Goal: Task Accomplishment & Management: Complete application form

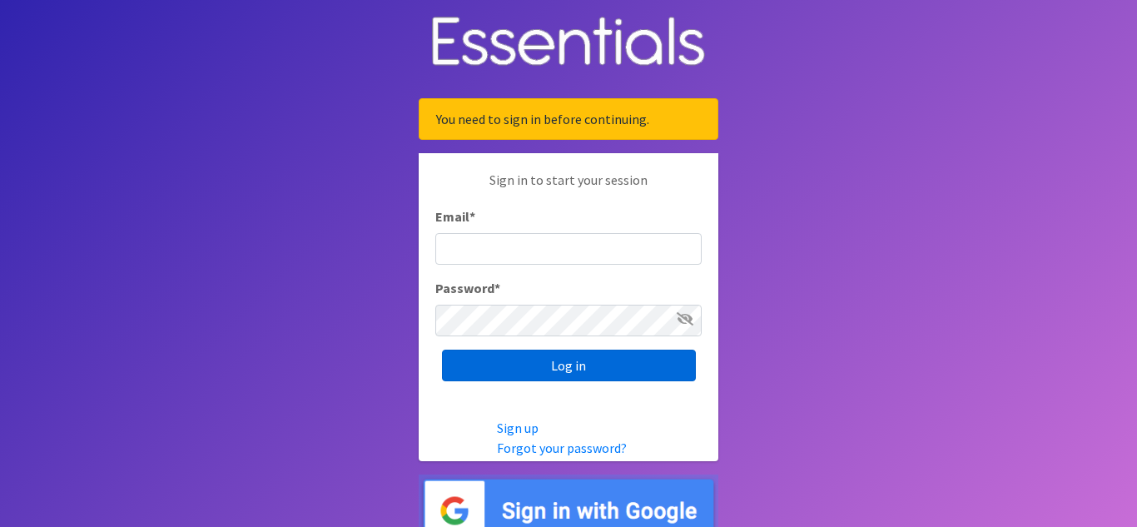
type input "[EMAIL_ADDRESS][DOMAIN_NAME]"
click at [630, 368] on input "Log in" at bounding box center [569, 366] width 254 height 32
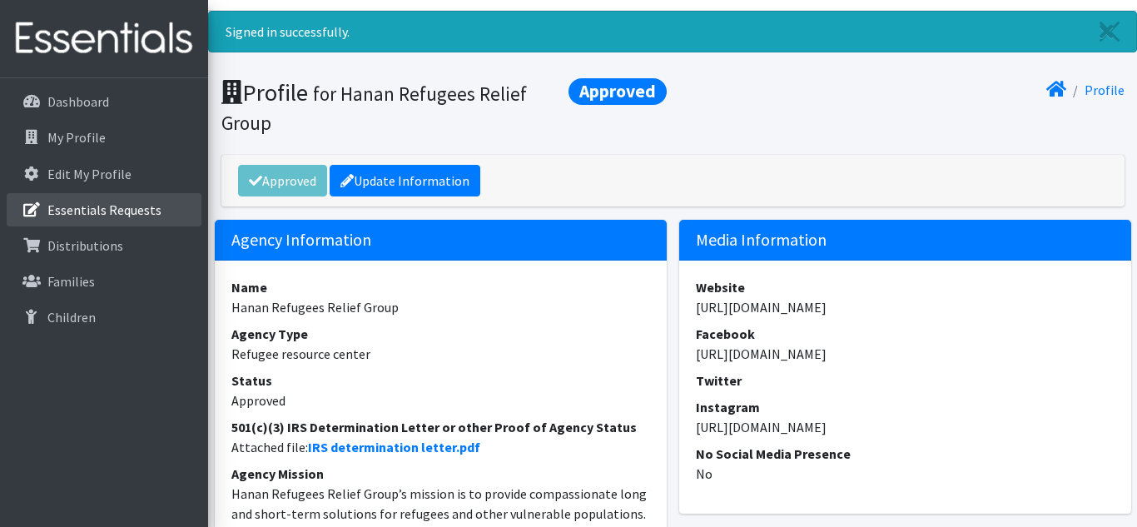
scroll to position [37, 0]
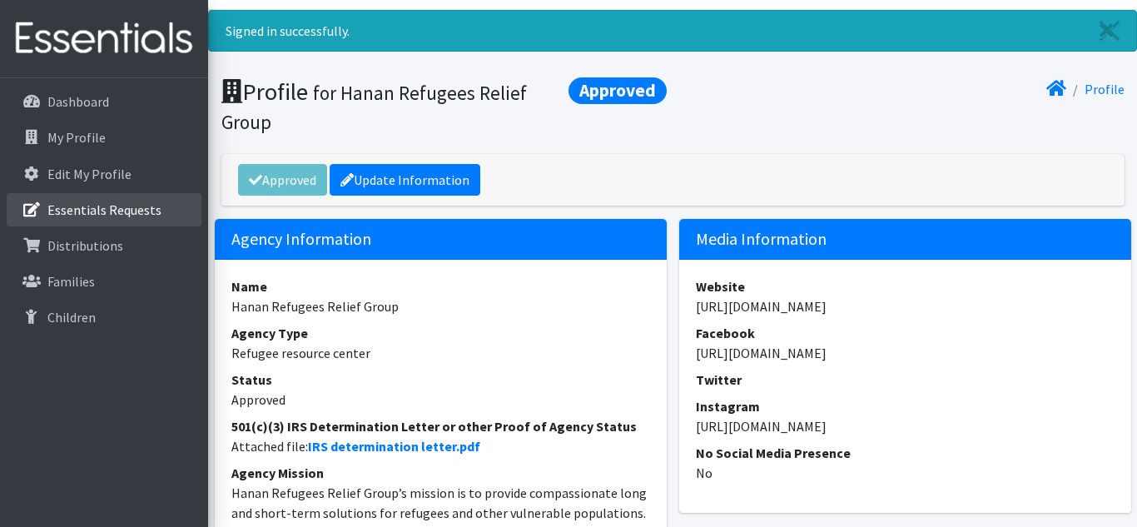
click at [89, 207] on p "Essentials Requests" at bounding box center [104, 209] width 114 height 17
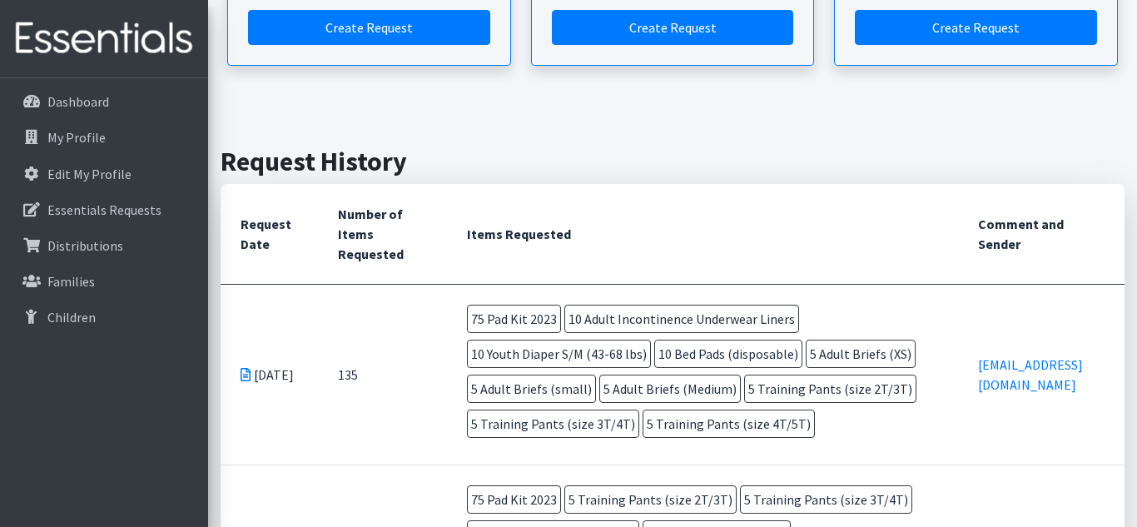
scroll to position [93, 0]
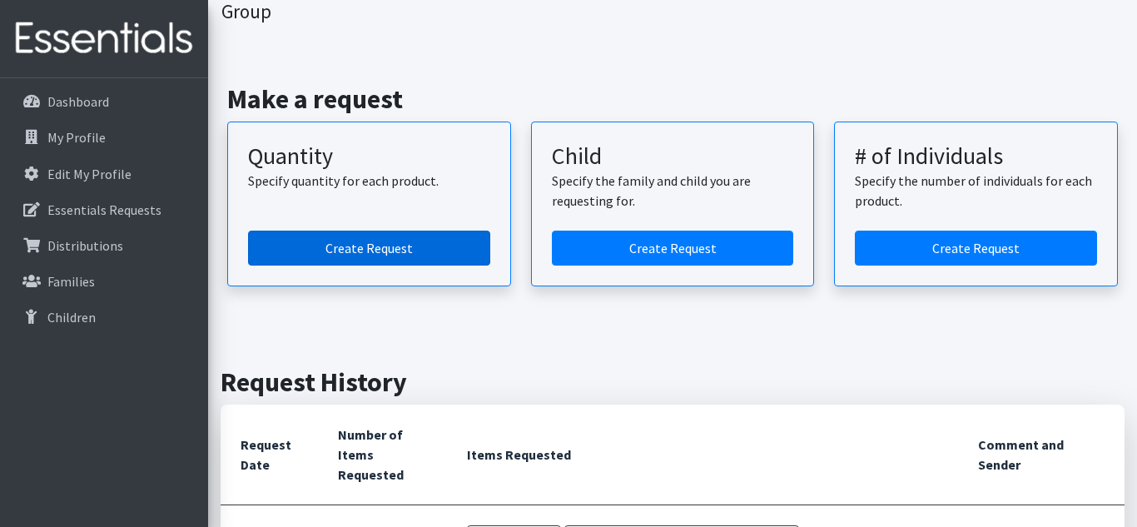
click at [362, 247] on link "Create Request" at bounding box center [369, 248] width 242 height 35
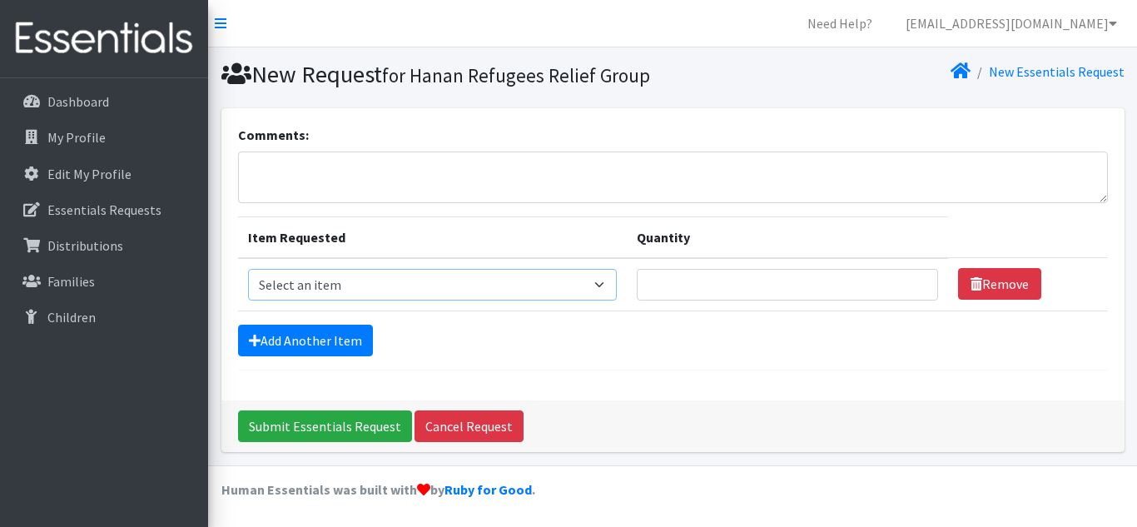
click at [387, 285] on select "Select an item Adult Briefs (Medium) Adult Briefs (XL) Adult Briefs (XS) Adult …" at bounding box center [432, 285] width 369 height 32
select select "6763"
click at [248, 269] on select "Select an item Adult Briefs (Medium) Adult Briefs (XL) Adult Briefs (XS) Adult …" at bounding box center [432, 285] width 369 height 32
click at [685, 277] on input "Quantity" at bounding box center [788, 285] width 302 height 32
type input "10"
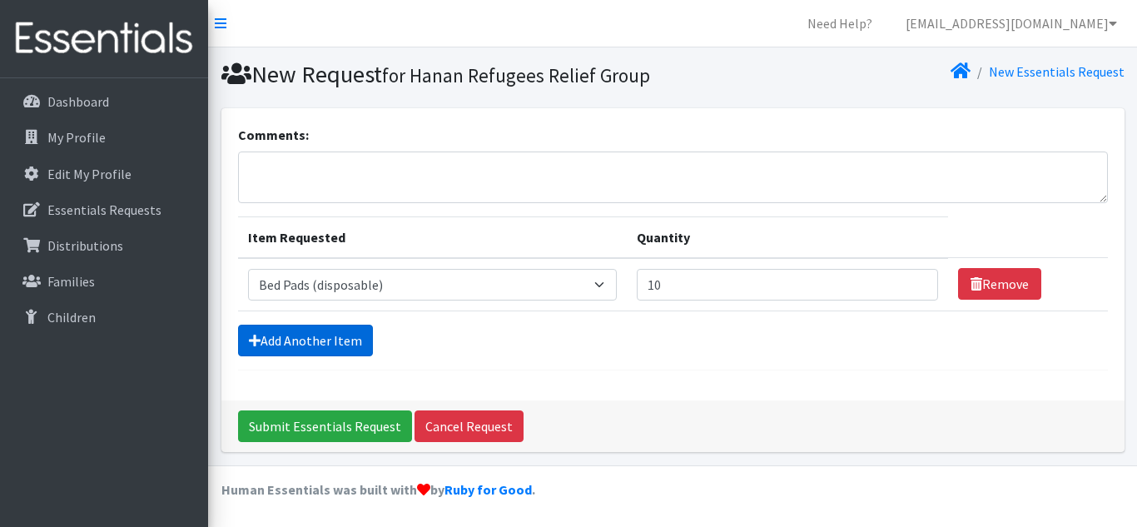
click at [337, 345] on link "Add Another Item" at bounding box center [305, 341] width 135 height 32
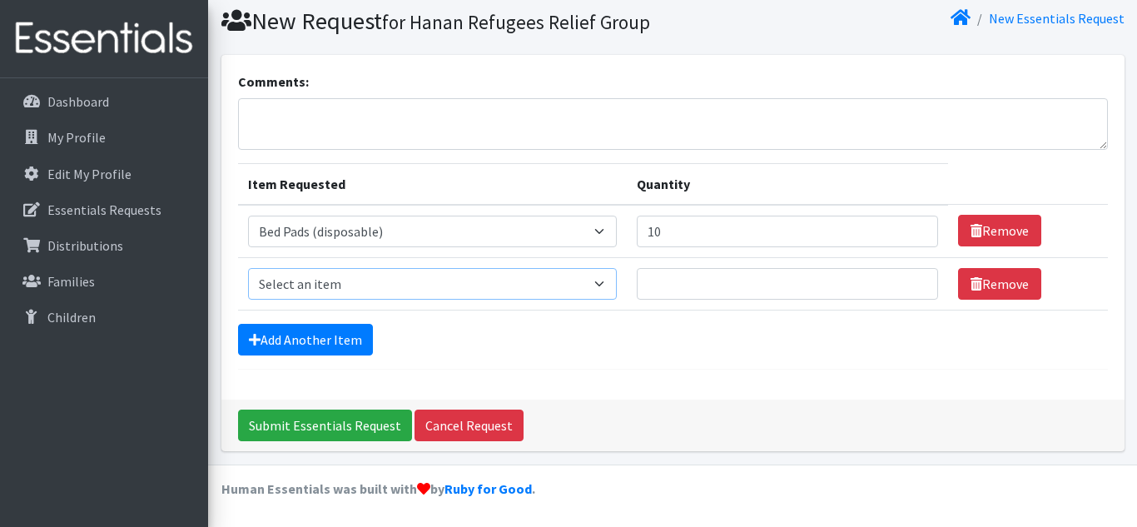
click at [563, 272] on select "Select an item Adult Briefs (Medium) Adult Briefs (XL) Adult Briefs (XS) Adult …" at bounding box center [432, 284] width 369 height 32
select select "5277"
click at [248, 268] on select "Select an item Adult Briefs (Medium) Adult Briefs (XL) Adult Briefs (XS) Adult …" at bounding box center [432, 284] width 369 height 32
click at [692, 284] on input "Quantity" at bounding box center [788, 284] width 302 height 32
type input "10"
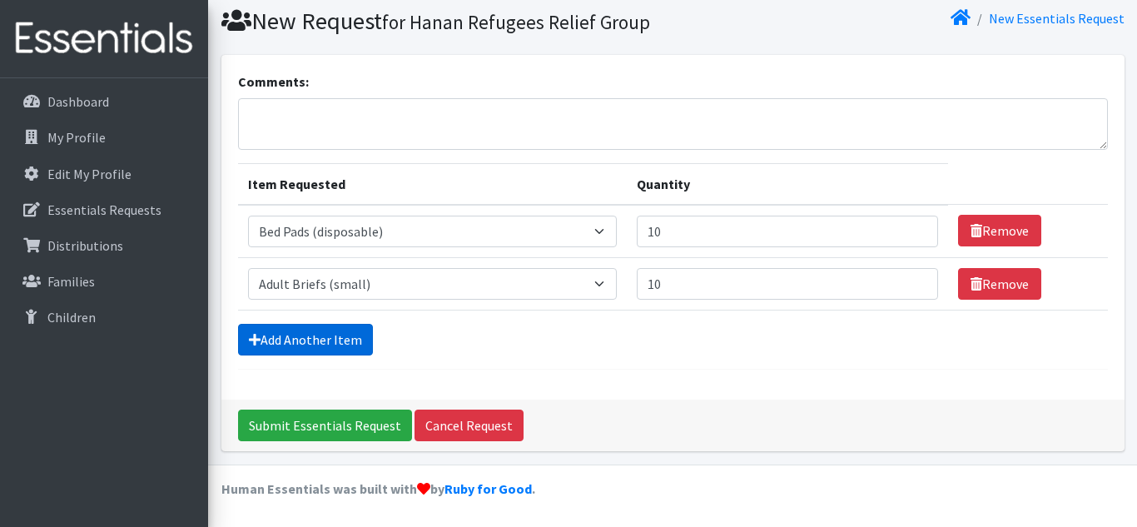
click at [318, 347] on link "Add Another Item" at bounding box center [305, 340] width 135 height 32
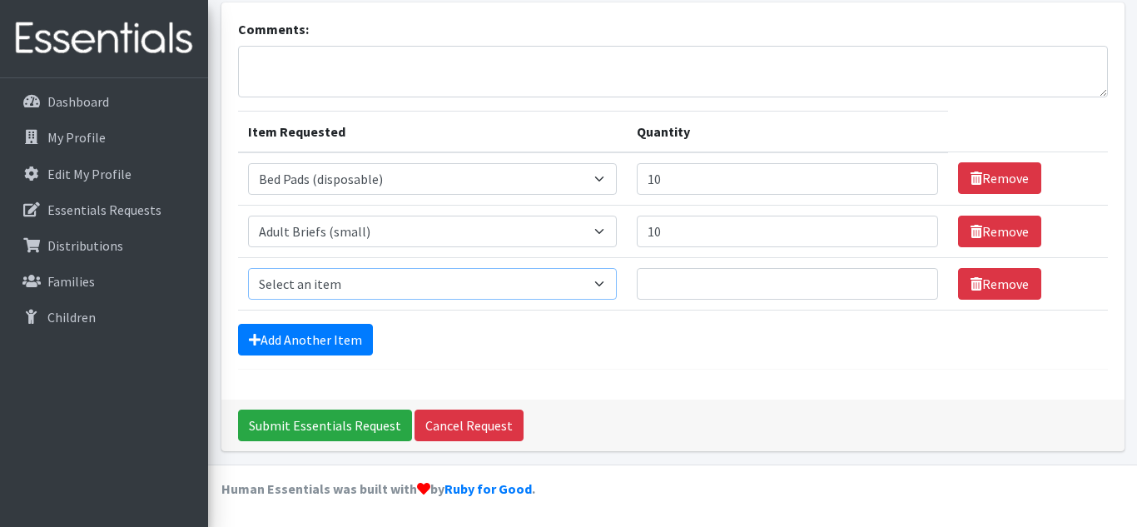
click at [593, 284] on select "Select an item Adult Briefs (Medium) Adult Briefs (XL) Adult Briefs (XS) Adult …" at bounding box center [432, 284] width 369 height 32
select select "11411"
click at [248, 268] on select "Select an item Adult Briefs (Medium) Adult Briefs (XL) Adult Briefs (XS) Adult …" at bounding box center [432, 284] width 369 height 32
click at [689, 280] on input "Quantity" at bounding box center [788, 284] width 302 height 32
type input "10"
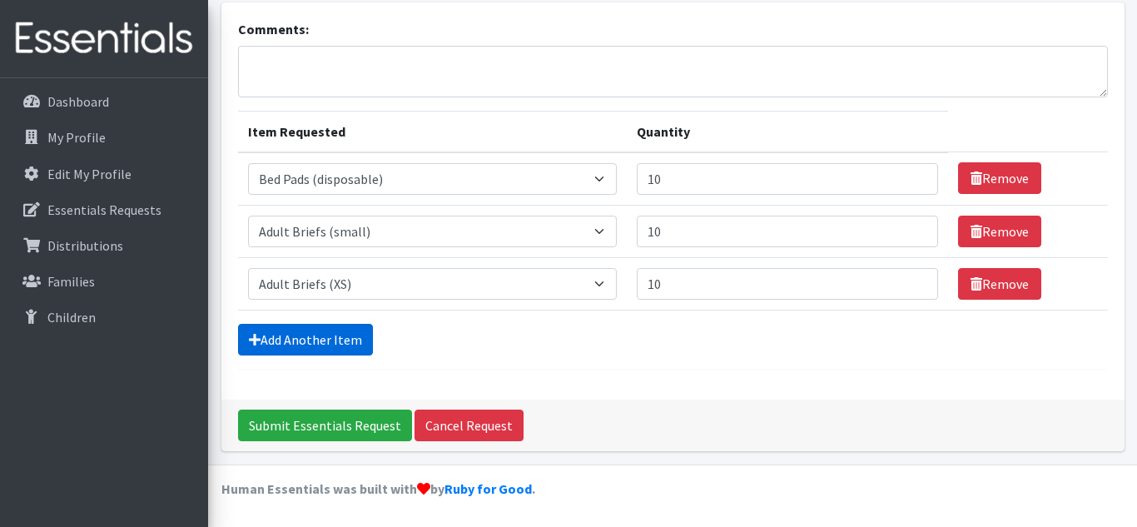
click at [306, 342] on link "Add Another Item" at bounding box center [305, 340] width 135 height 32
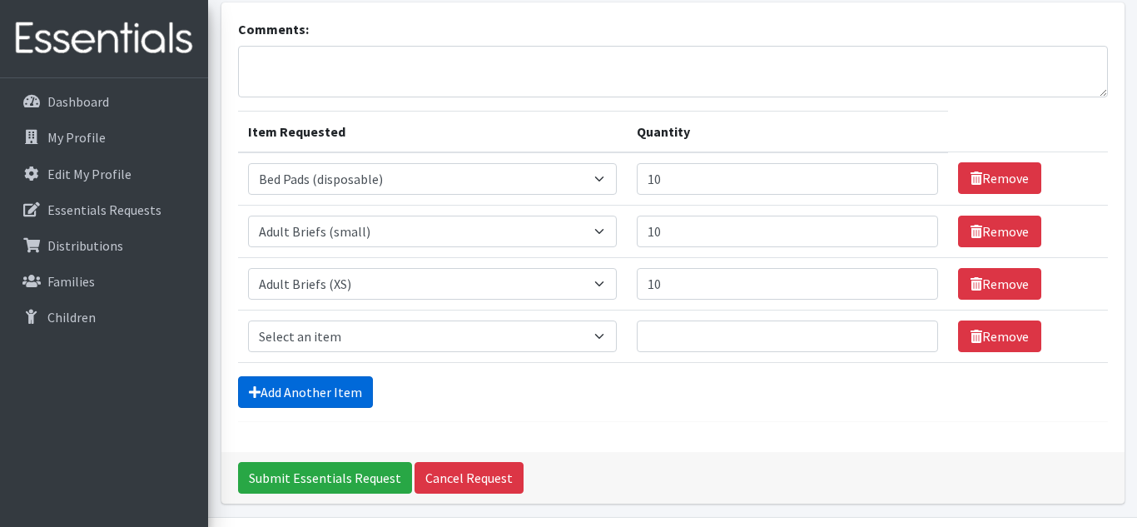
scroll to position [158, 0]
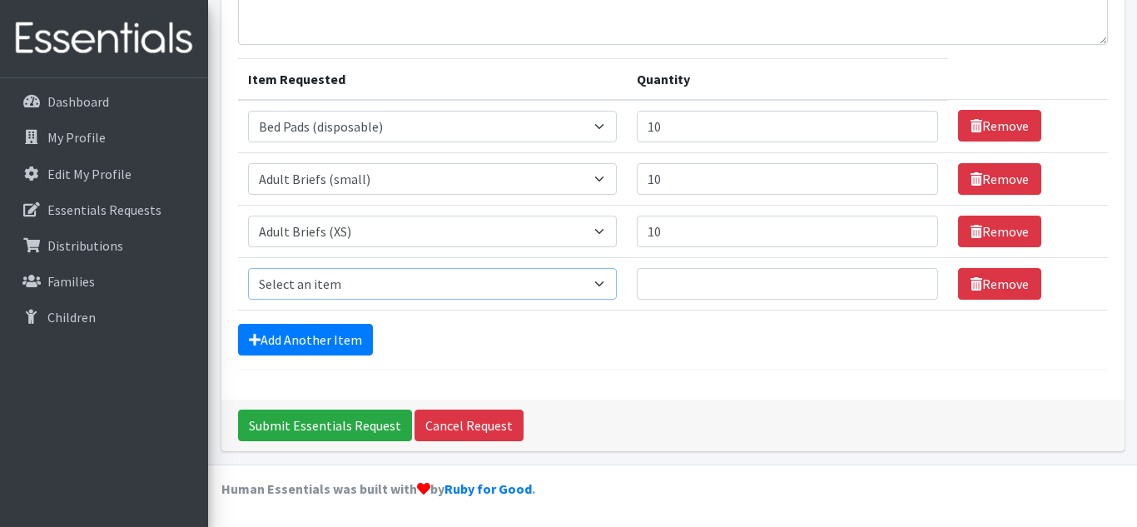
click at [536, 291] on select "Select an item Adult Briefs (Medium) Adult Briefs (XL) Adult Briefs (XS) Adult …" at bounding box center [432, 284] width 369 height 32
select select "11412"
click at [248, 268] on select "Select an item Adult Briefs (Medium) Adult Briefs (XL) Adult Briefs (XS) Adult …" at bounding box center [432, 284] width 369 height 32
click at [676, 295] on input "Quantity" at bounding box center [788, 284] width 302 height 32
type input "10"
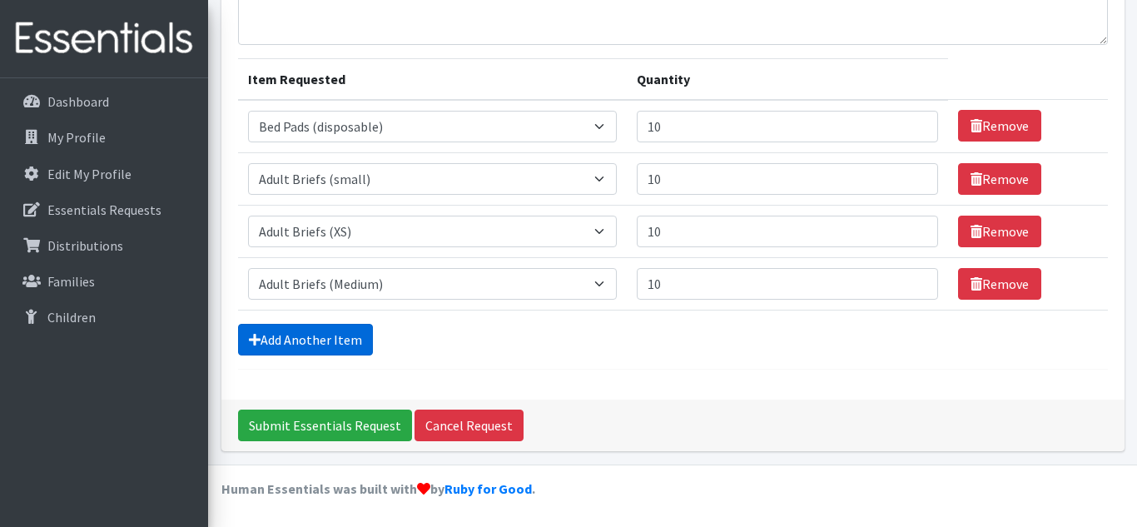
click at [329, 341] on link "Add Another Item" at bounding box center [305, 340] width 135 height 32
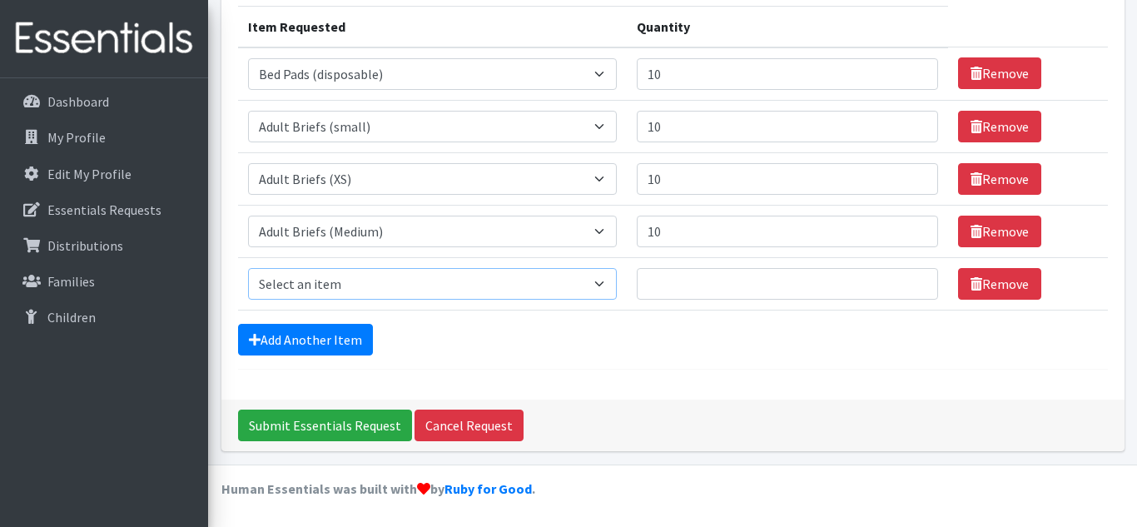
click at [588, 279] on select "Select an item Adult Briefs (Medium) Adult Briefs (XL) Adult Briefs (XS) Adult …" at bounding box center [432, 284] width 369 height 32
click at [751, 343] on div "Add Another Item" at bounding box center [673, 340] width 870 height 32
click at [437, 292] on select "Select an item Adult Briefs (Medium) Adult Briefs (XL) Adult Briefs (XS) Adult …" at bounding box center [432, 284] width 369 height 32
select select "4642"
click at [248, 268] on select "Select an item Adult Briefs (Medium) Adult Briefs (XL) Adult Briefs (XS) Adult …" at bounding box center [432, 284] width 369 height 32
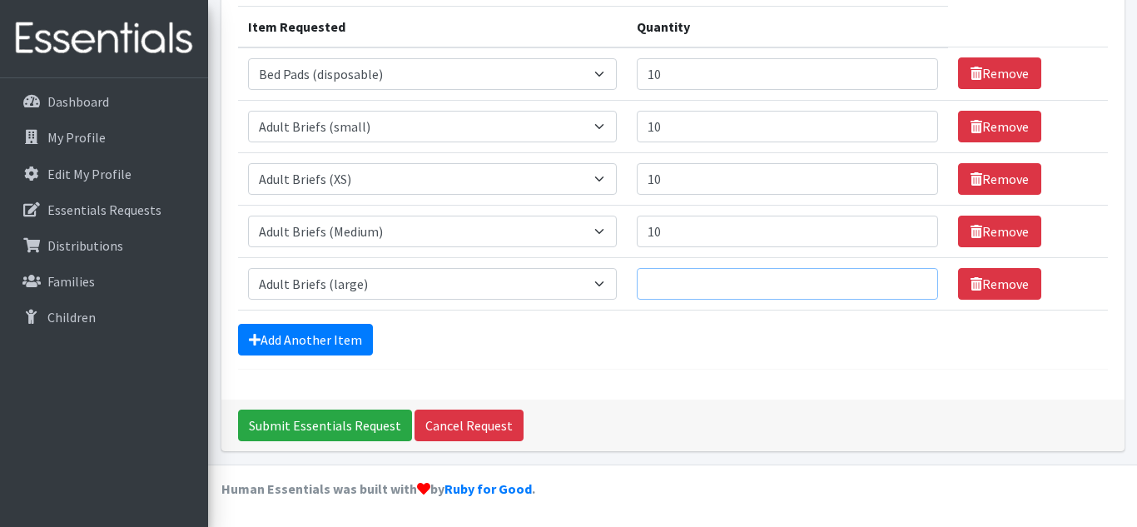
click at [704, 282] on input "Quantity" at bounding box center [788, 284] width 302 height 32
type input "10"
click at [324, 340] on link "Add Another Item" at bounding box center [305, 340] width 135 height 32
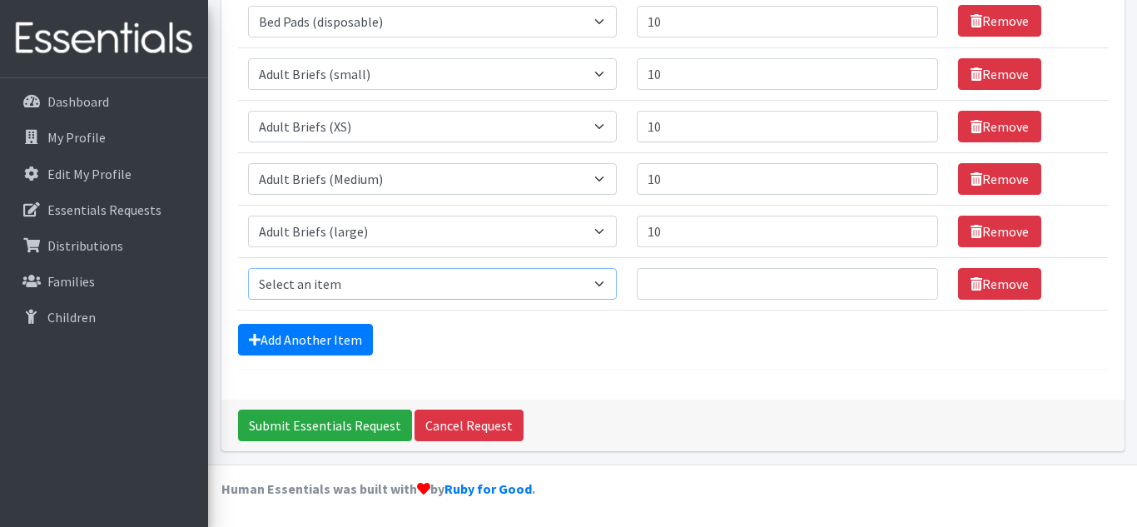
click at [588, 281] on select "Select an item Adult Briefs (Medium) Adult Briefs (XL) Adult Briefs (XS) Adult …" at bounding box center [432, 284] width 369 height 32
select select "11414"
click at [248, 268] on select "Select an item Adult Briefs (Medium) Adult Briefs (XL) Adult Briefs (XS) Adult …" at bounding box center [432, 284] width 369 height 32
click at [699, 278] on input "Quantity" at bounding box center [788, 284] width 302 height 32
type input "10"
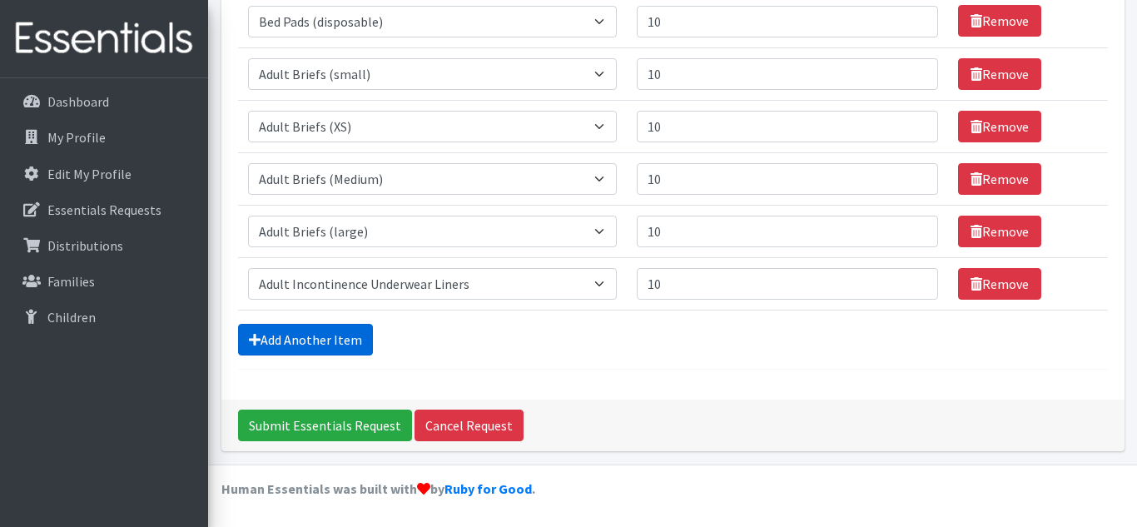
click at [301, 350] on link "Add Another Item" at bounding box center [305, 340] width 135 height 32
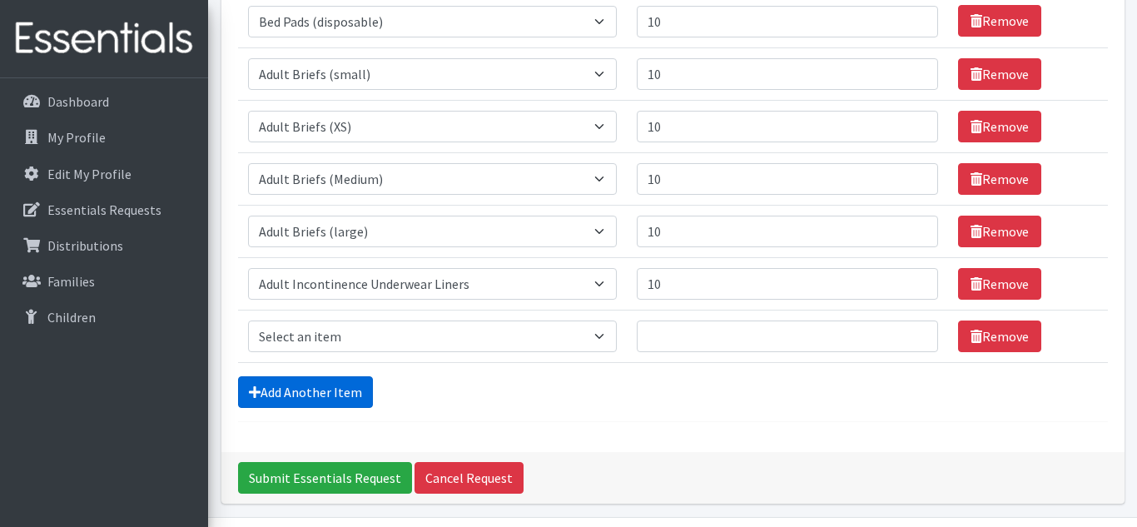
scroll to position [315, 0]
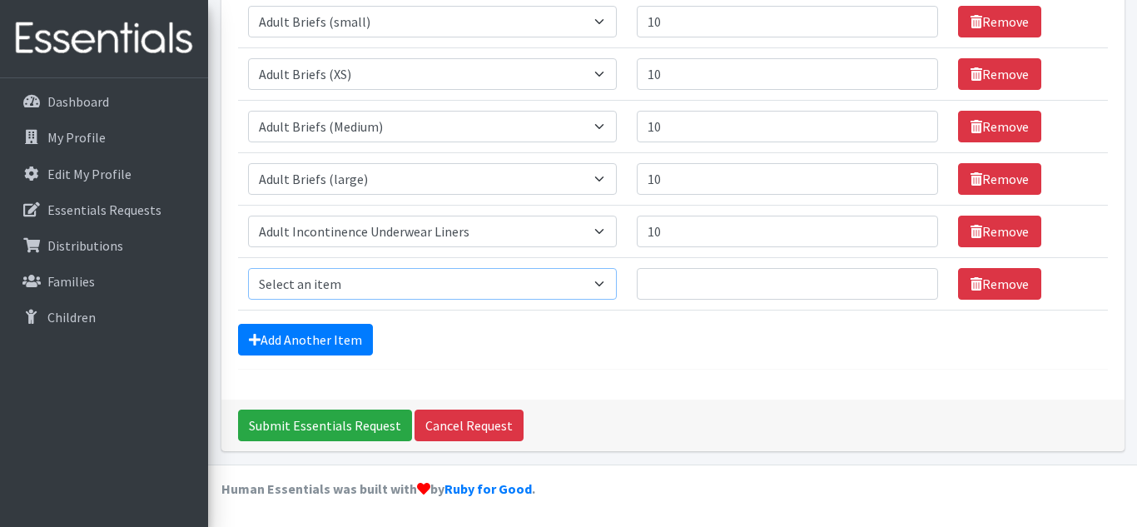
click at [567, 287] on select "Select an item Adult Briefs (Medium) Adult Briefs (XL) Adult Briefs (XS) Adult …" at bounding box center [432, 284] width 369 height 32
select select "12686"
click at [248, 268] on select "Select an item Adult Briefs (Medium) Adult Briefs (XL) Adult Briefs (XS) Adult …" at bounding box center [432, 284] width 369 height 32
click at [758, 296] on input "Quantity" at bounding box center [788, 284] width 302 height 32
type input "75"
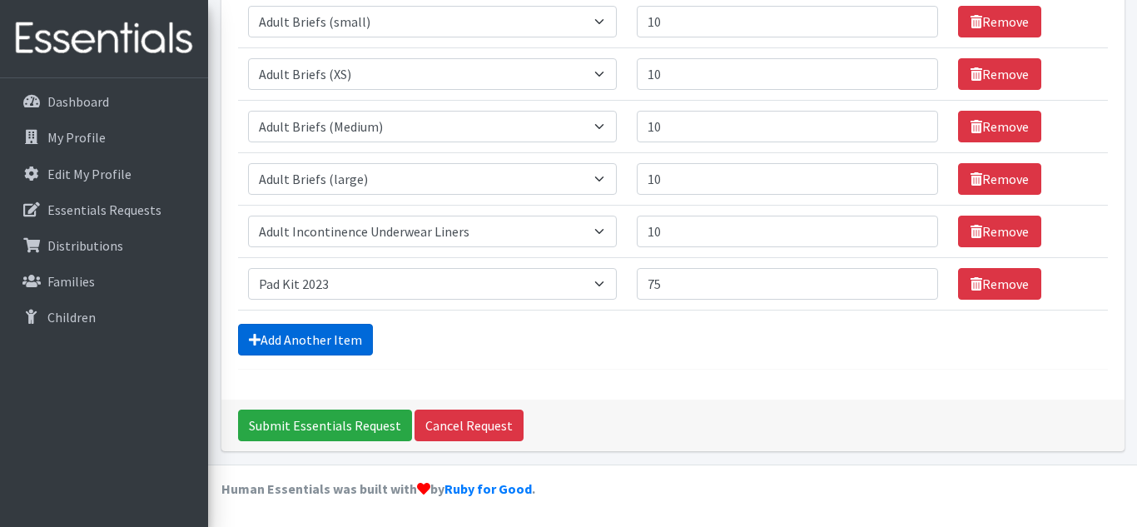
click at [301, 341] on link "Add Another Item" at bounding box center [305, 340] width 135 height 32
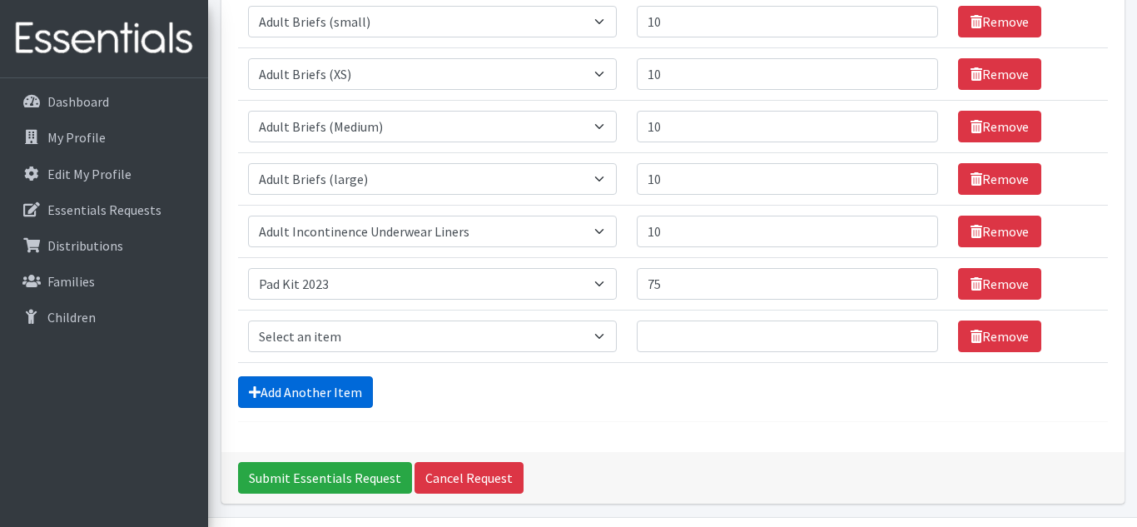
scroll to position [368, 0]
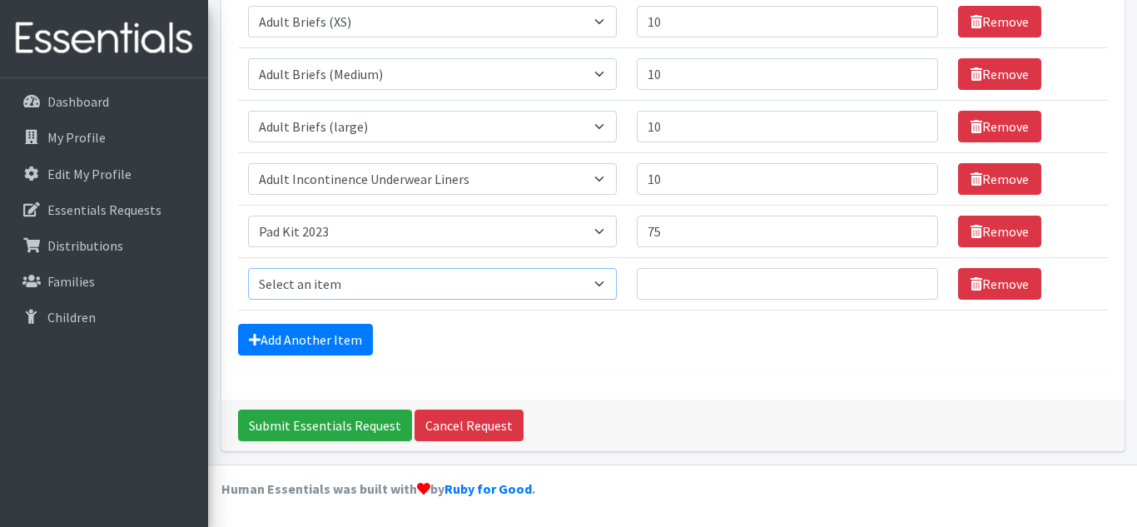
click at [351, 279] on select "Select an item Adult Briefs (Medium) Adult Briefs (XL) Adult Briefs (XS) Adult …" at bounding box center [432, 284] width 369 height 32
select select "5865"
click at [248, 268] on select "Select an item Adult Briefs (Medium) Adult Briefs (XL) Adult Briefs (XS) Adult …" at bounding box center [432, 284] width 369 height 32
click at [694, 290] on input "Quantity" at bounding box center [788, 284] width 302 height 32
type input "10"
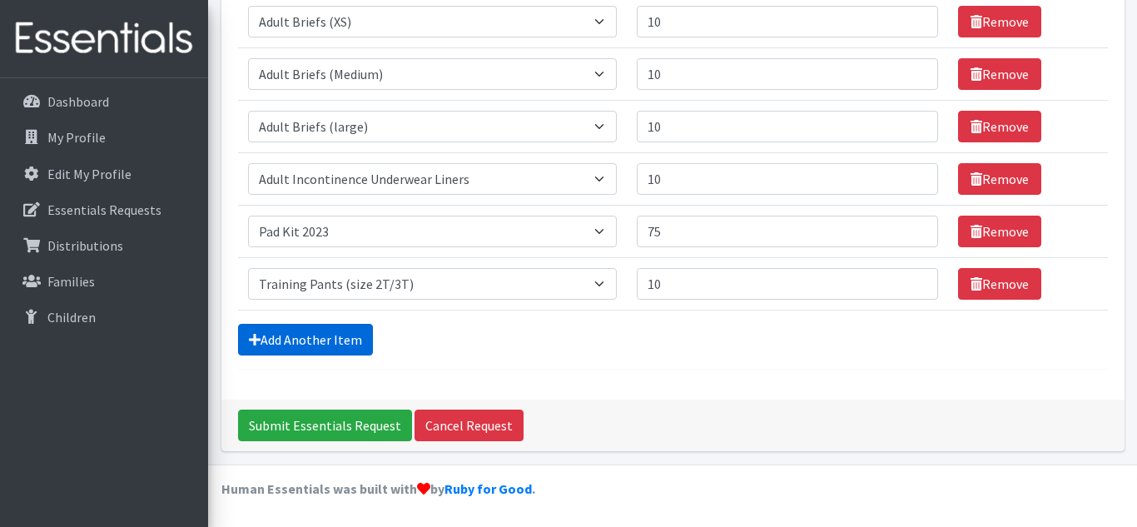
click at [342, 332] on link "Add Another Item" at bounding box center [305, 340] width 135 height 32
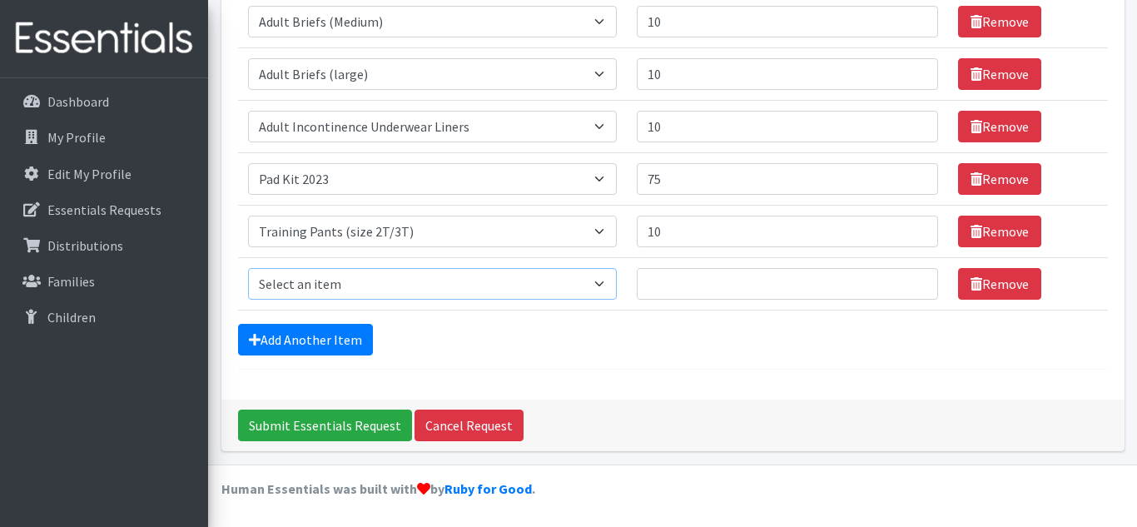
click at [285, 280] on select "Select an item Adult Briefs (Medium) Adult Briefs (XL) Adult Briefs (XS) Adult …" at bounding box center [432, 284] width 369 height 32
select select "5866"
click at [248, 268] on select "Select an item Adult Briefs (Medium) Adult Briefs (XL) Adult Briefs (XS) Adult …" at bounding box center [432, 284] width 369 height 32
click at [703, 286] on input "Quantity" at bounding box center [788, 284] width 302 height 32
type input "10"
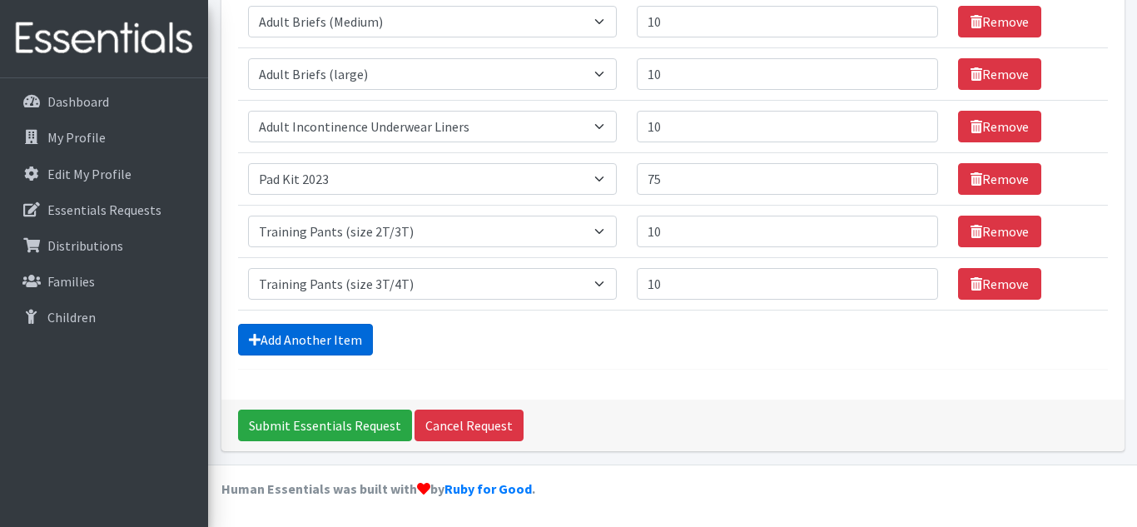
click at [310, 334] on link "Add Another Item" at bounding box center [305, 340] width 135 height 32
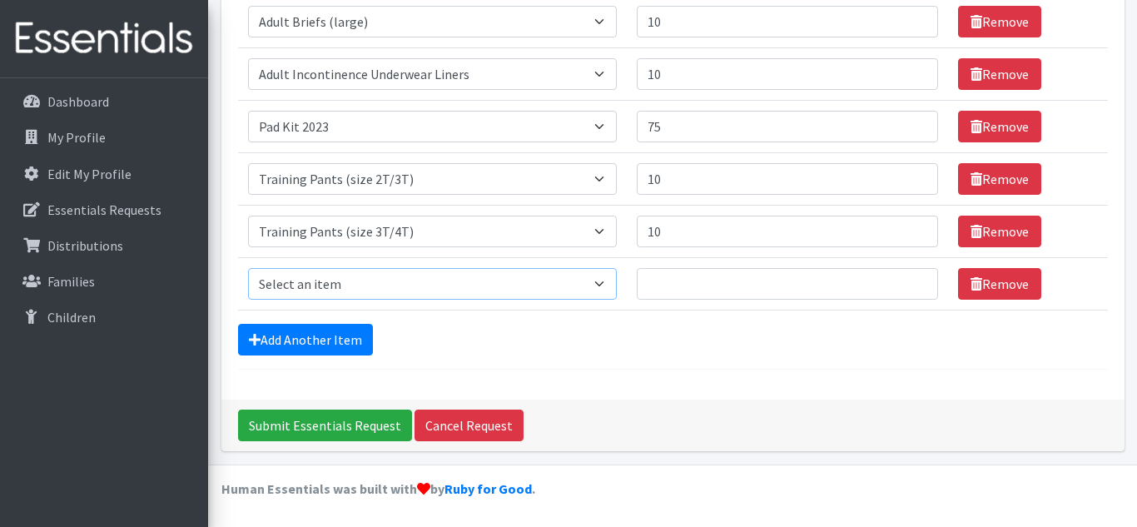
click at [562, 293] on select "Select an item Adult Briefs (Medium) Adult Briefs (XL) Adult Briefs (XS) Adult …" at bounding box center [432, 284] width 369 height 32
select select "11293"
click at [248, 268] on select "Select an item Adult Briefs (Medium) Adult Briefs (XL) Adult Briefs (XS) Adult …" at bounding box center [432, 284] width 369 height 32
click at [665, 291] on input "Quantity" at bounding box center [788, 284] width 302 height 32
type input "10"
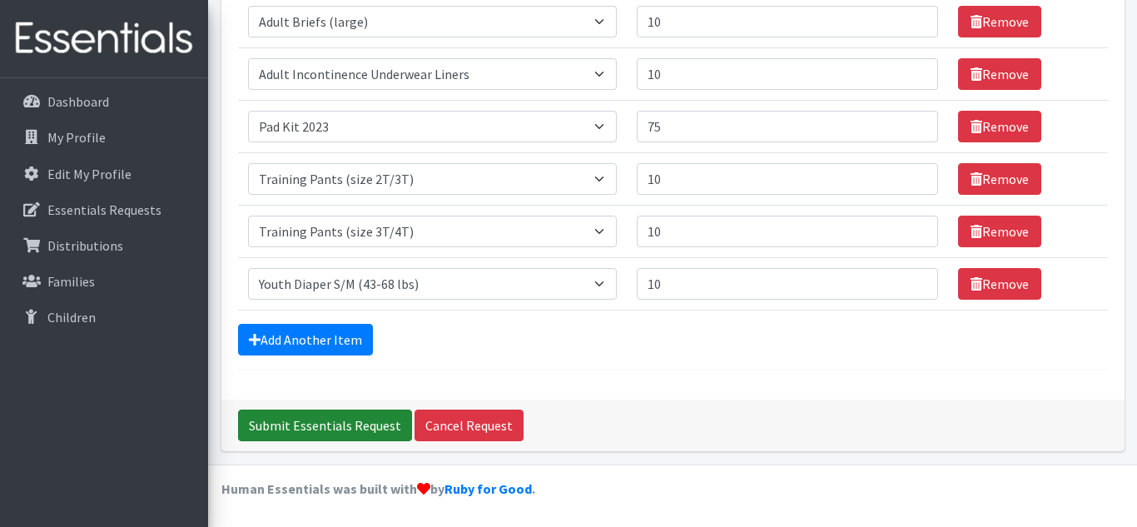
click at [331, 430] on input "Submit Essentials Request" at bounding box center [325, 426] width 174 height 32
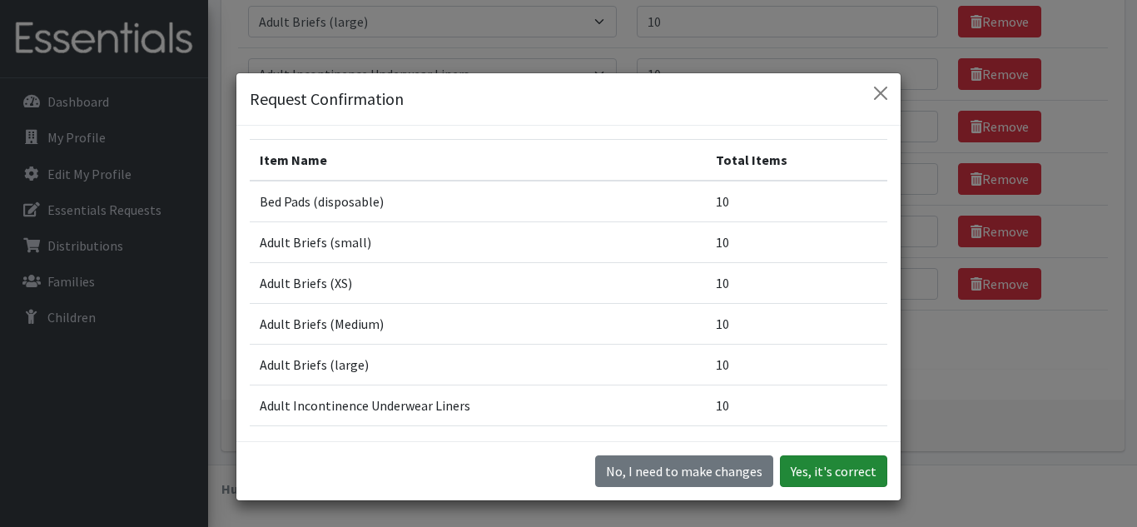
click at [834, 469] on button "Yes, it's correct" at bounding box center [833, 471] width 107 height 32
